Goal: Information Seeking & Learning: Learn about a topic

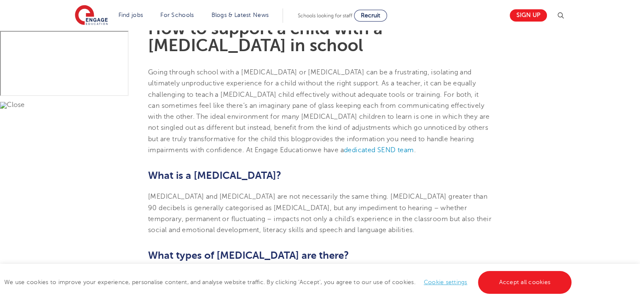
scroll to position [247, 0]
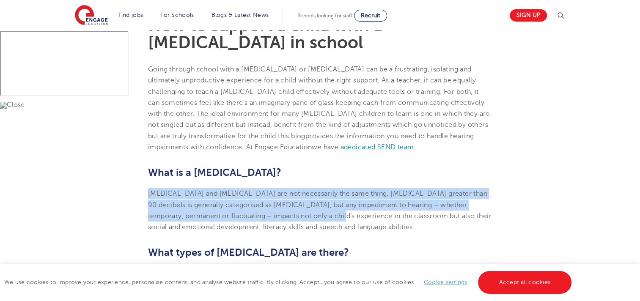
drag, startPoint x: 147, startPoint y: 192, endPoint x: 343, endPoint y: 216, distance: 197.5
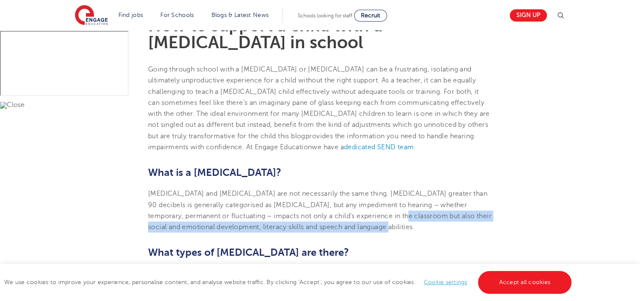
drag, startPoint x: 343, startPoint y: 216, endPoint x: 407, endPoint y: 224, distance: 64.8
click at [407, 224] on p "[MEDICAL_DATA] and [MEDICAL_DATA] are not necessarily the same thing. [MEDICAL_…" at bounding box center [320, 210] width 344 height 44
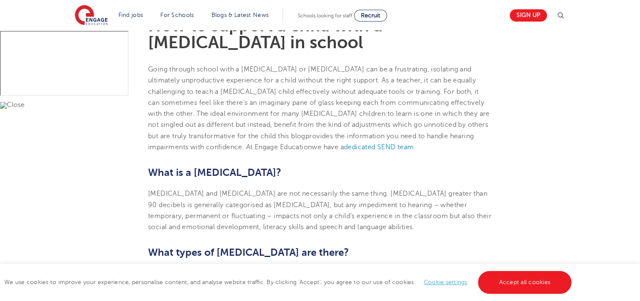
drag, startPoint x: 407, startPoint y: 224, endPoint x: 409, endPoint y: 234, distance: 10.3
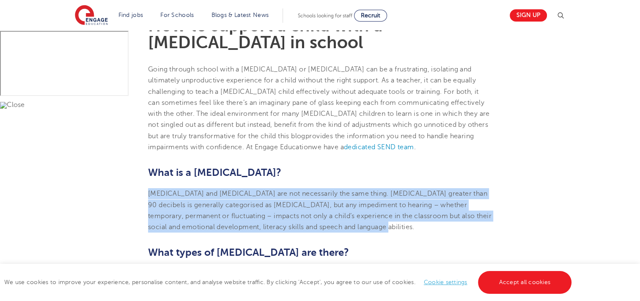
drag, startPoint x: 147, startPoint y: 193, endPoint x: 425, endPoint y: 229, distance: 280.4
copy span "[MEDICAL_DATA] and [MEDICAL_DATA] are not necessarily the same thing. [MEDICAL_…"
